Goal: Share content

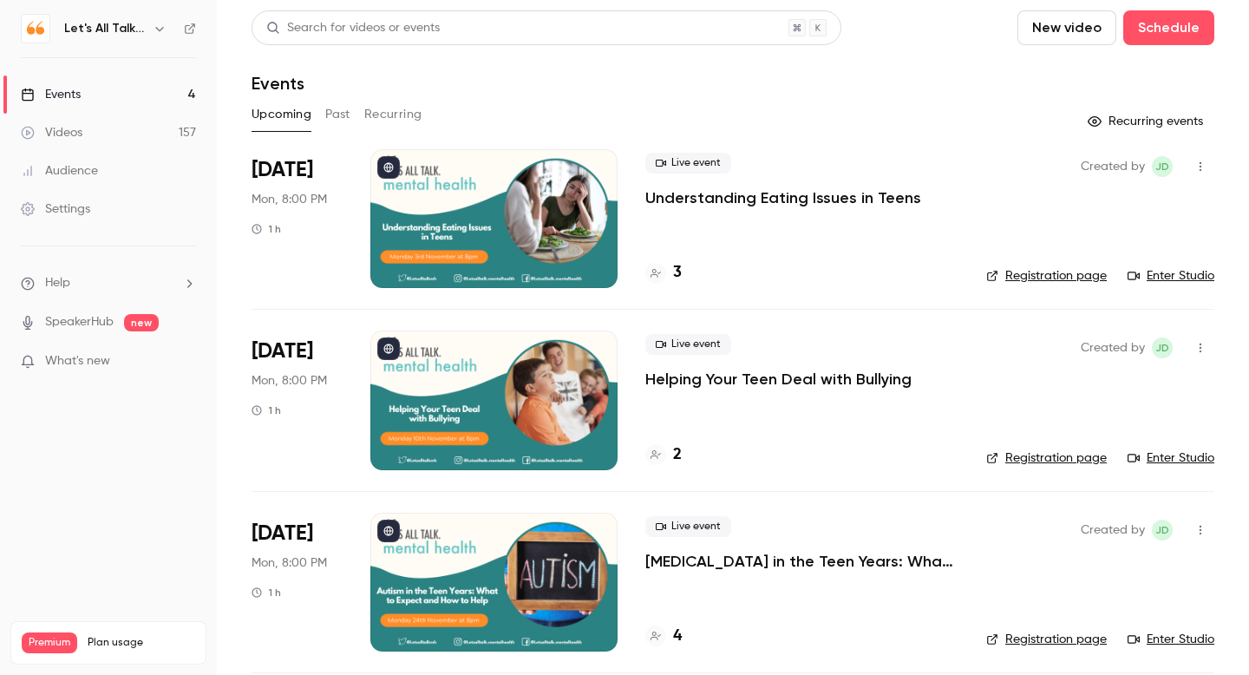
click at [695, 197] on p "Understanding Eating Issues in Teens" at bounding box center [783, 197] width 276 height 21
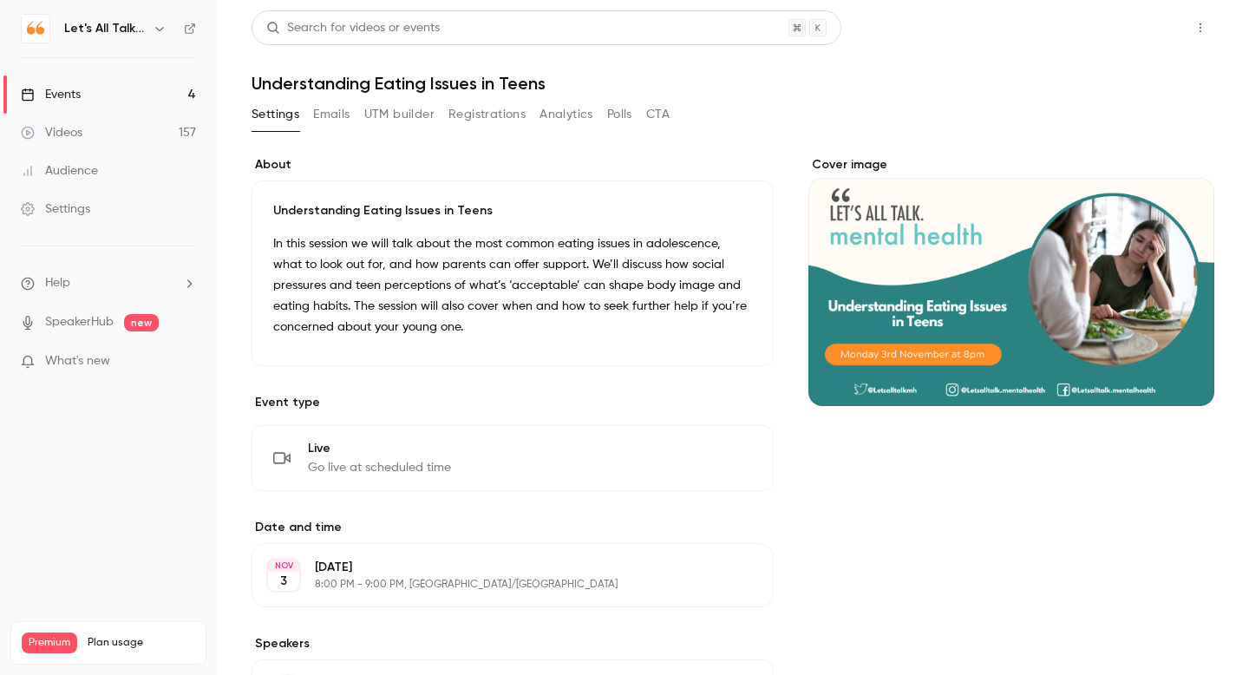
click at [1152, 28] on button "Share" at bounding box center [1138, 27] width 69 height 35
click at [1196, 39] on button "button" at bounding box center [1200, 28] width 28 height 28
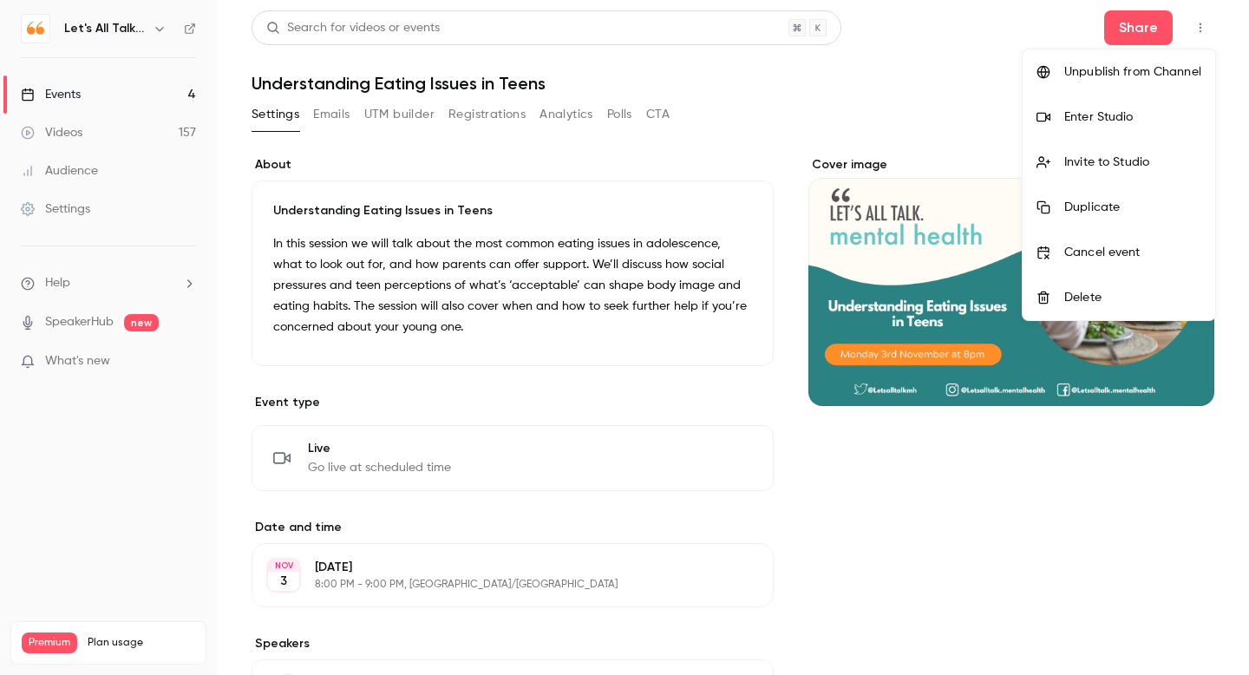
click at [1125, 166] on div "Invite to Studio" at bounding box center [1132, 161] width 137 height 17
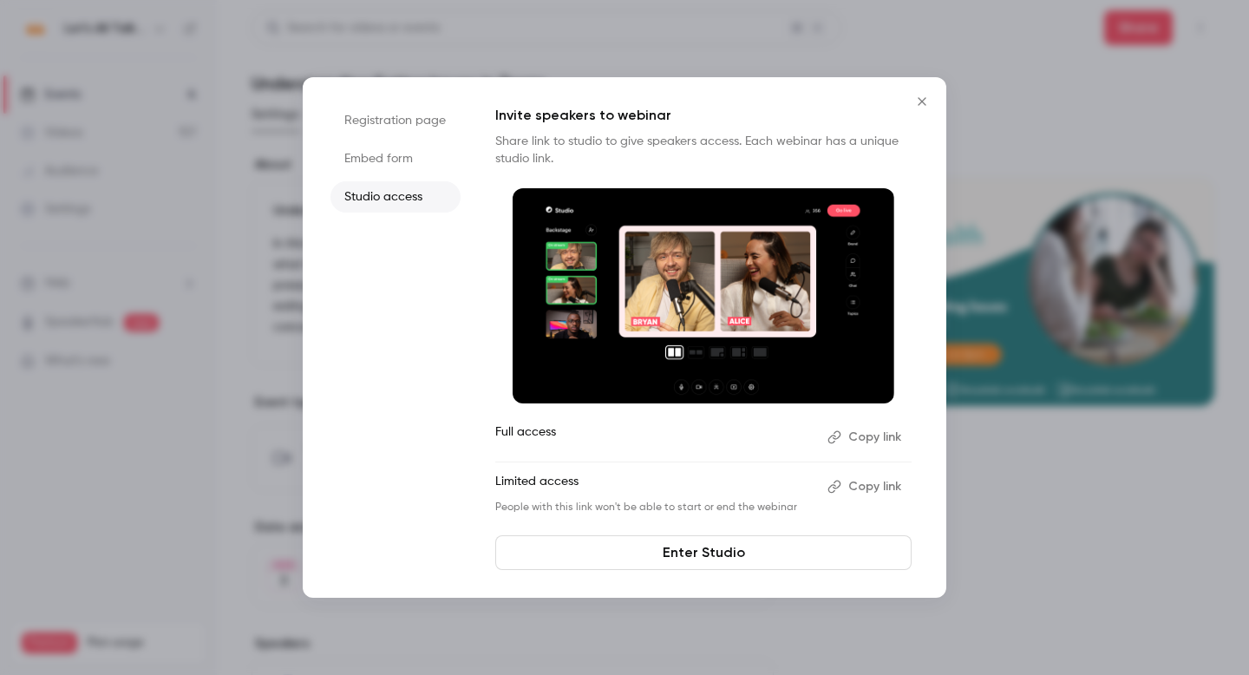
click at [869, 486] on button "Copy link" at bounding box center [865, 487] width 91 height 28
click at [870, 441] on button "Copy link" at bounding box center [865, 437] width 91 height 28
click at [918, 107] on icon "Close" at bounding box center [921, 102] width 21 height 14
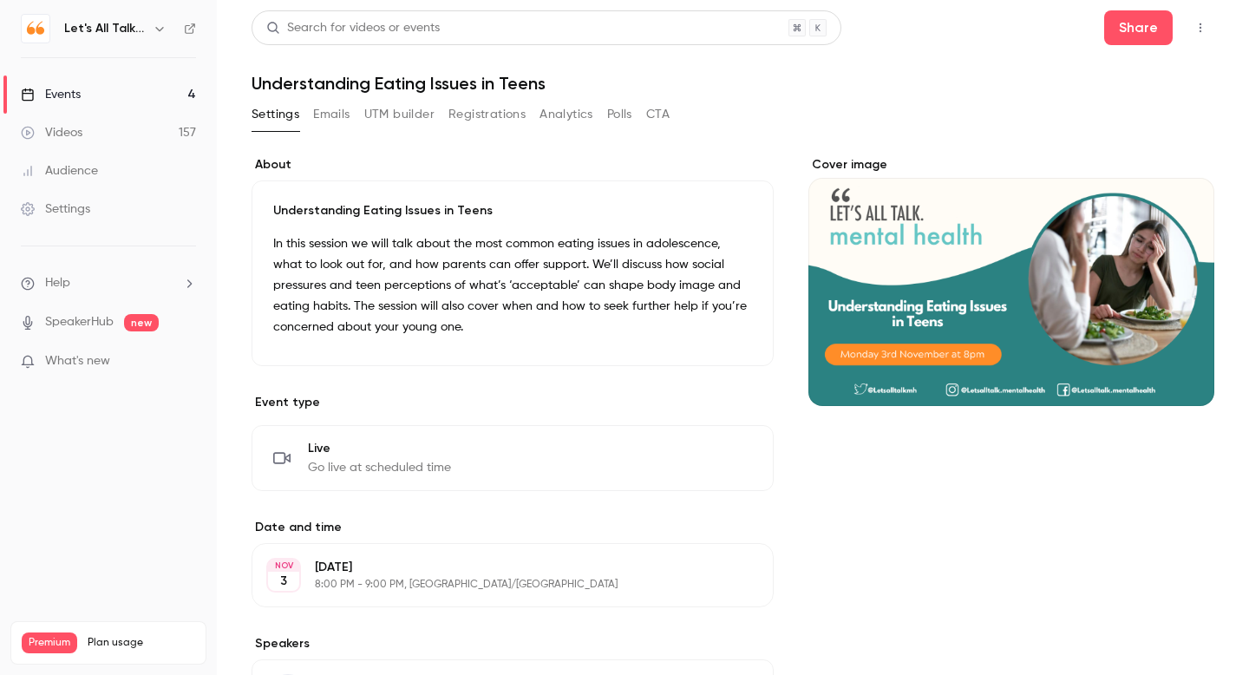
click at [71, 95] on div "Events" at bounding box center [51, 94] width 60 height 17
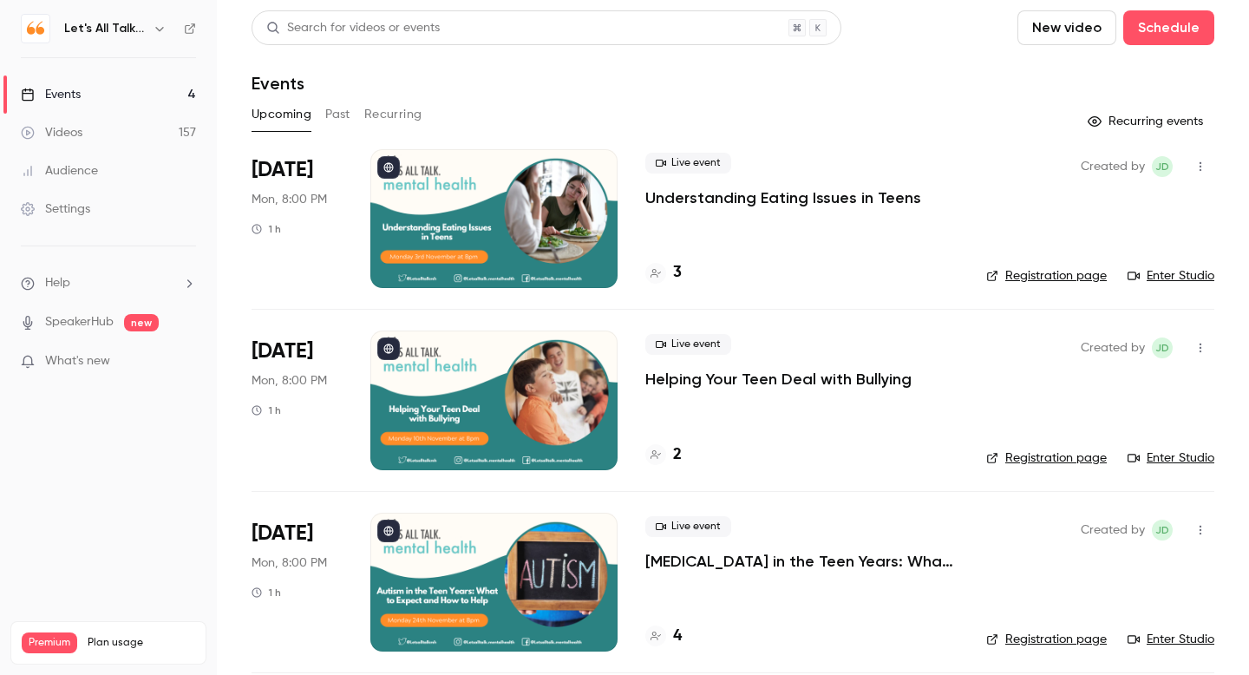
click at [729, 382] on p "Helping Your Teen Deal with Bullying" at bounding box center [778, 379] width 266 height 21
